Goal: Information Seeking & Learning: Compare options

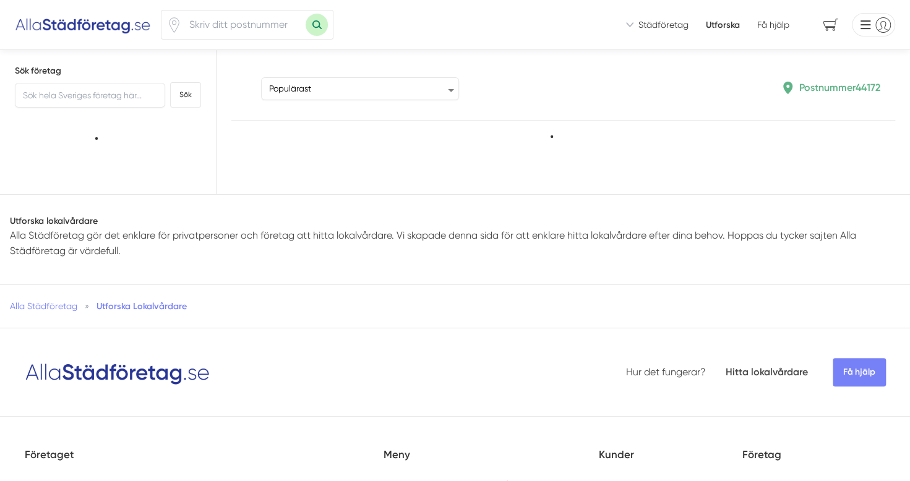
type input "44172"
type input "54334"
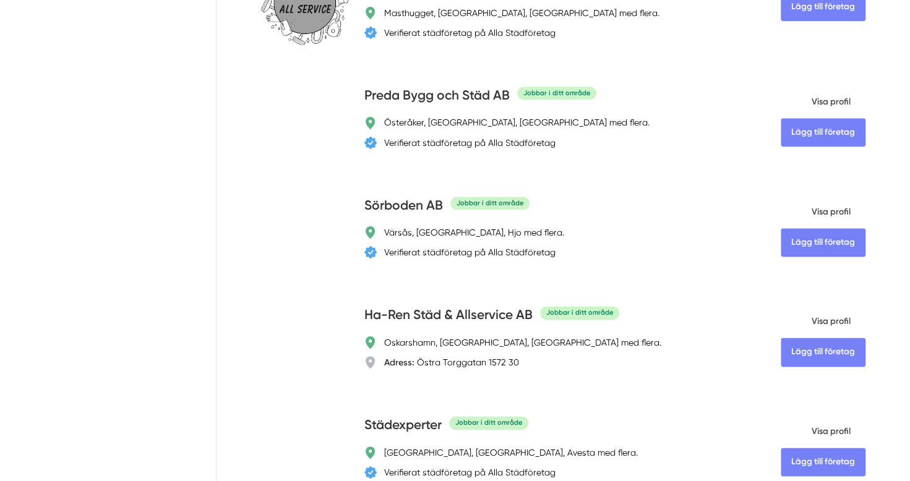
scroll to position [792, 0]
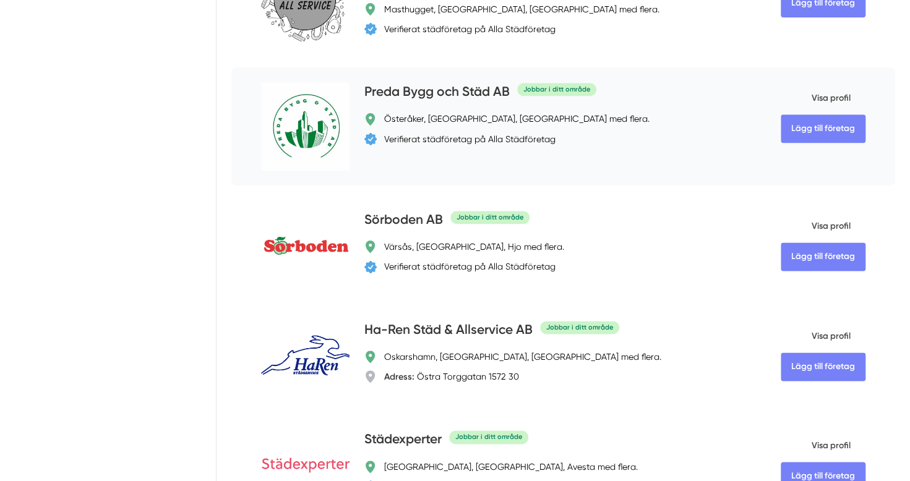
click at [439, 103] on h4 "Preda Bygg och Städ AB" at bounding box center [436, 92] width 145 height 20
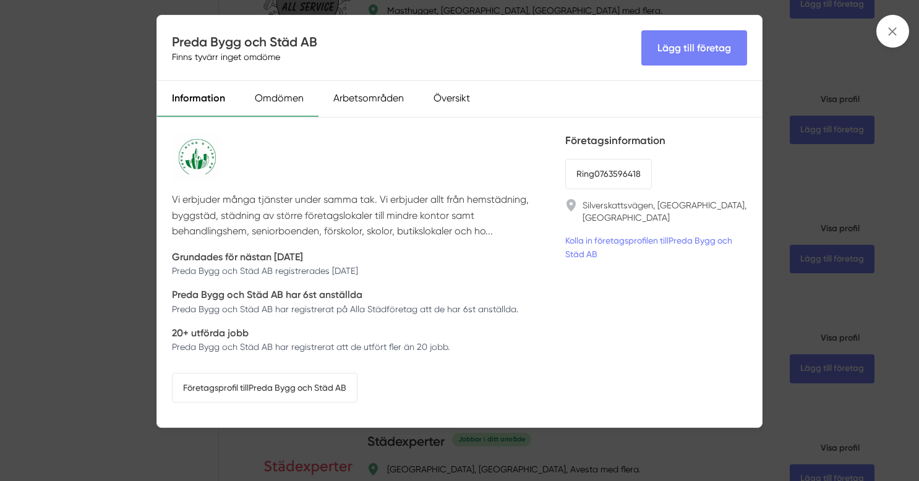
click at [286, 104] on div "Omdömen" at bounding box center [279, 99] width 79 height 36
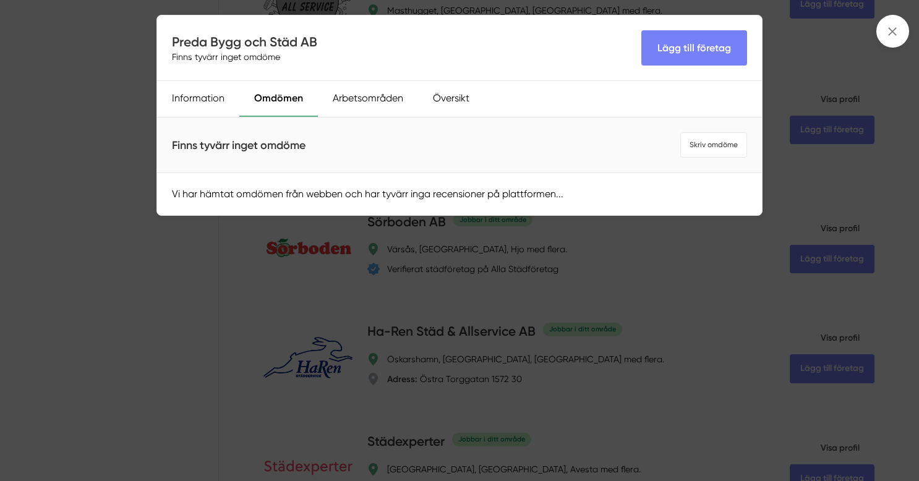
click at [419, 325] on div "Preda Bygg och Städ AB Finns tyvärr inget omdöme Lägg till företag Information …" at bounding box center [459, 240] width 919 height 481
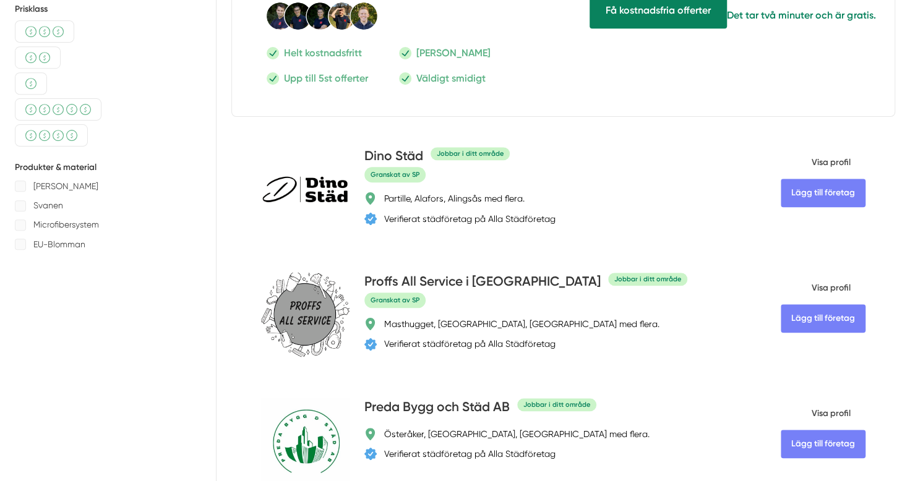
scroll to position [503, 0]
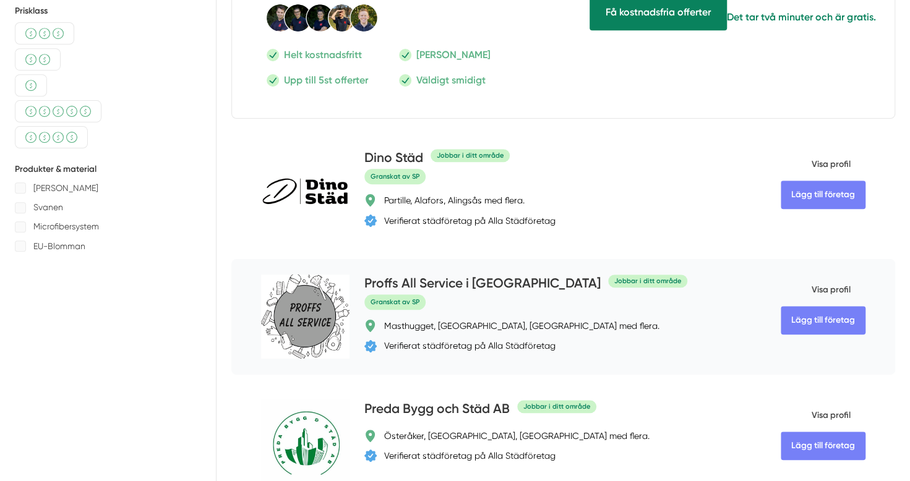
click at [442, 279] on h4 "Proffs All Service i [GEOGRAPHIC_DATA]" at bounding box center [482, 284] width 236 height 20
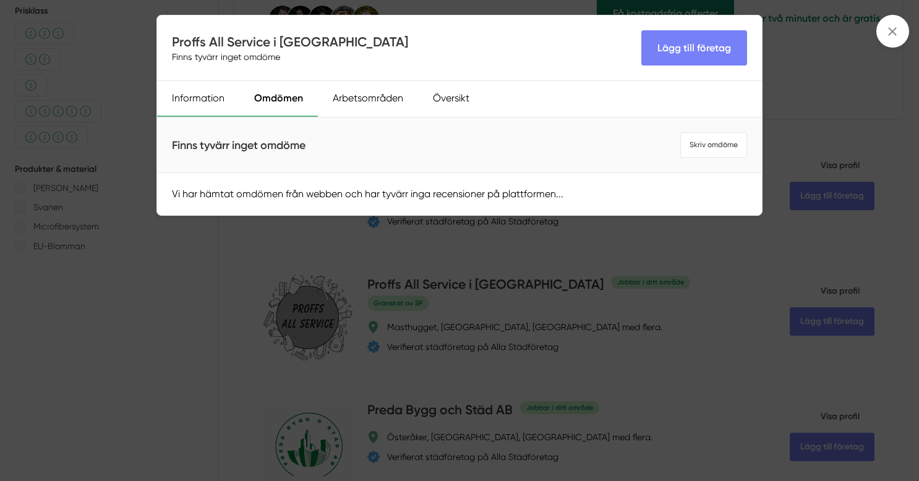
click at [192, 93] on div "Information" at bounding box center [198, 99] width 82 height 36
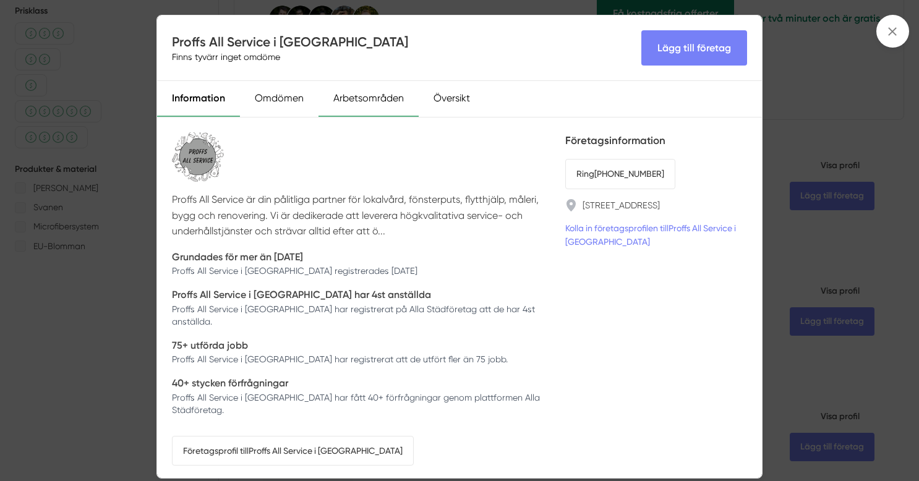
click at [353, 103] on div "Arbetsområden" at bounding box center [369, 99] width 100 height 36
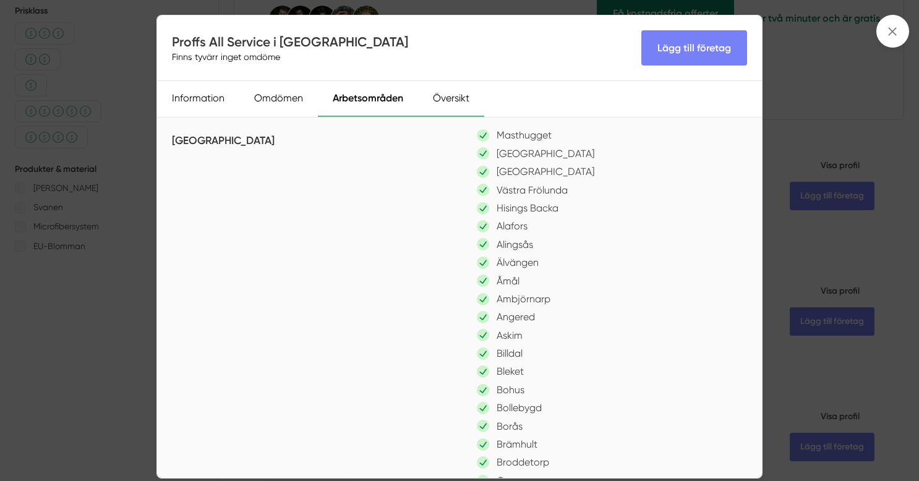
click at [452, 100] on div "Översikt" at bounding box center [451, 99] width 66 height 36
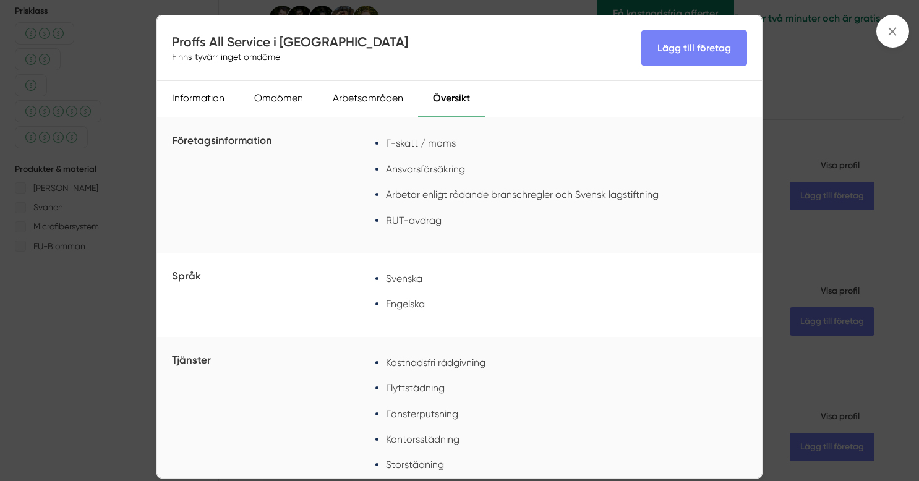
click at [112, 342] on div "Proffs All Service i [GEOGRAPHIC_DATA] Finns tyvärr inget omdöme Lägg till före…" at bounding box center [459, 240] width 919 height 481
